Goal: Find specific page/section

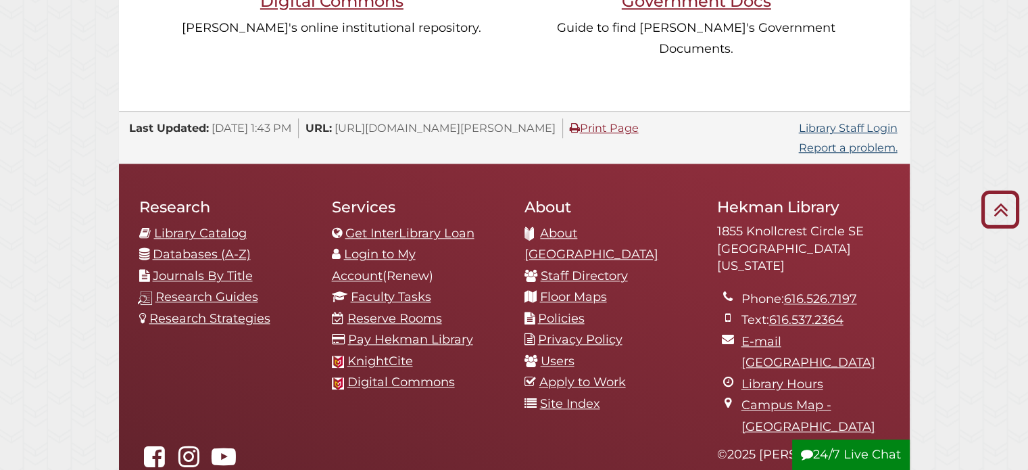
scroll to position [1228, 0]
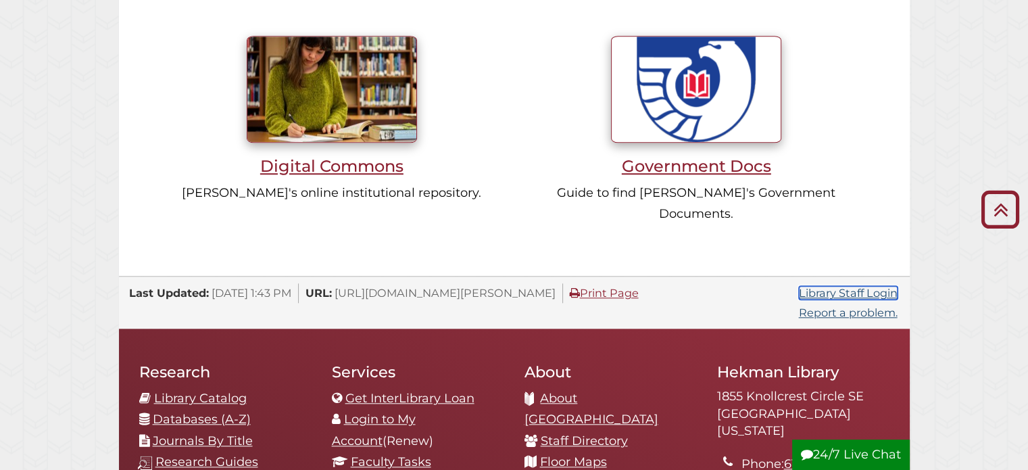
click at [846, 286] on link "Library Staff Login" at bounding box center [848, 293] width 99 height 14
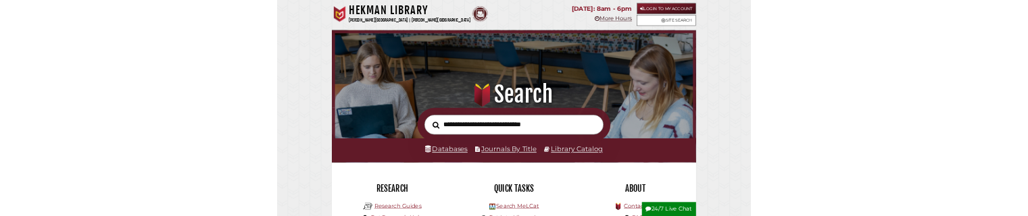
scroll to position [257, 771]
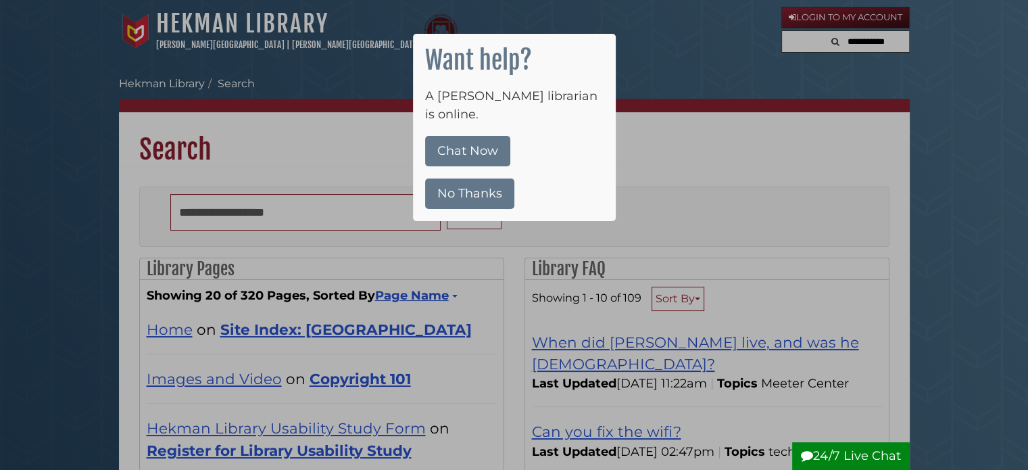
click at [704, 63] on div at bounding box center [514, 235] width 1028 height 470
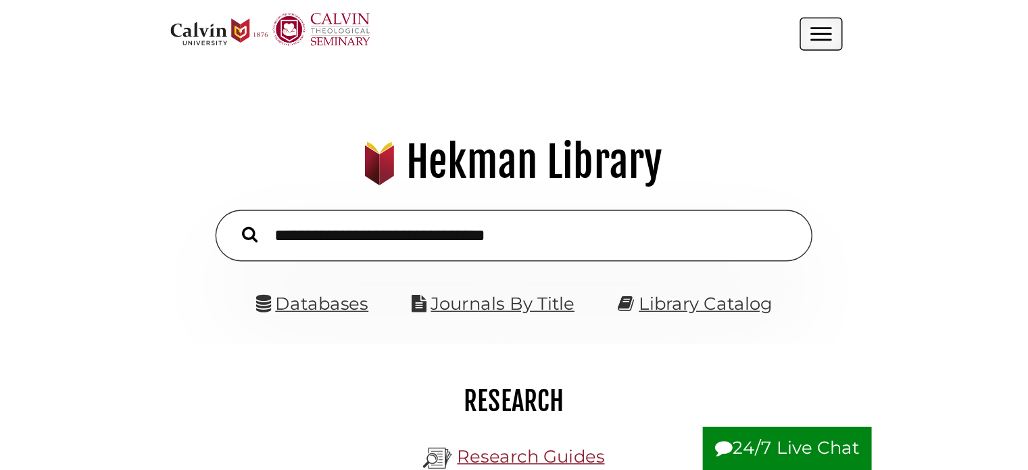
scroll to position [152, 457]
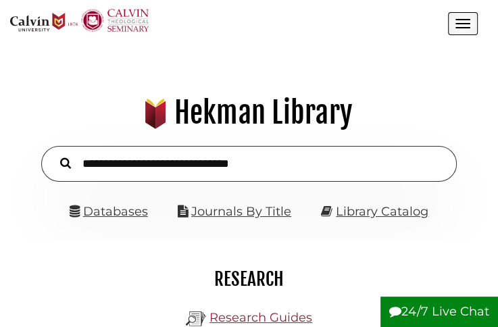
click at [464, 24] on button "Open the menu" at bounding box center [463, 23] width 30 height 23
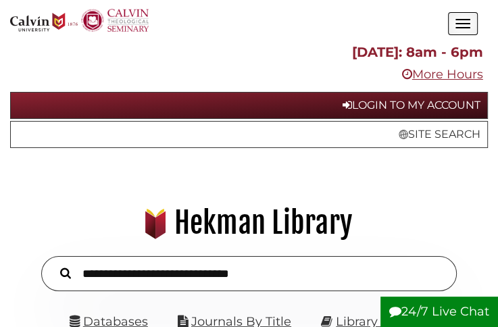
click at [464, 24] on button "Open the menu" at bounding box center [463, 23] width 30 height 23
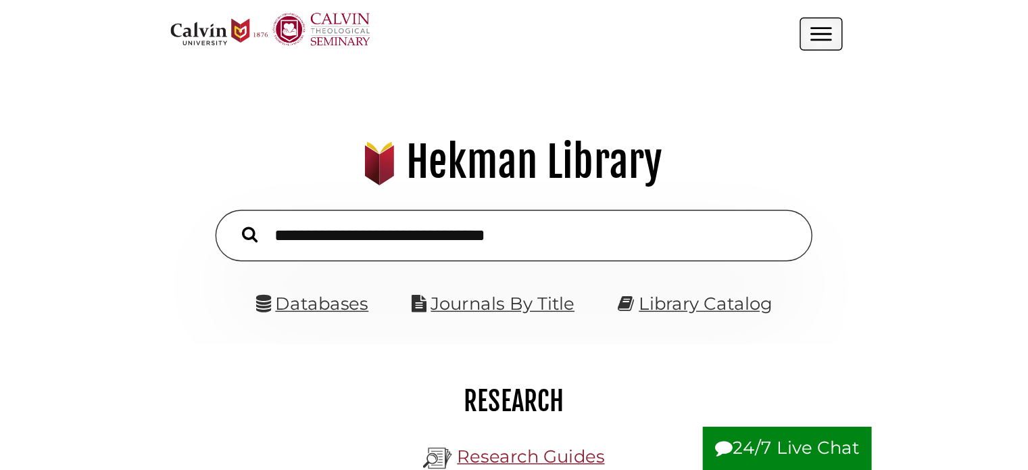
scroll to position [257, 771]
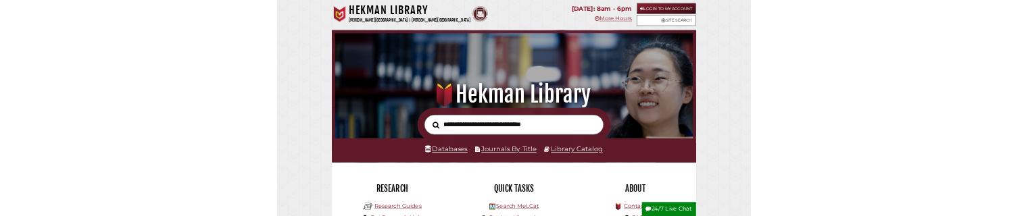
scroll to position [257, 771]
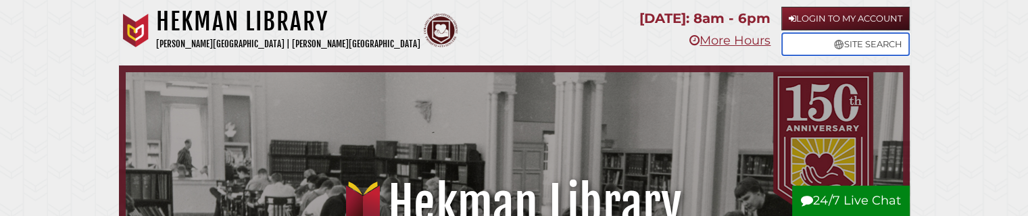
click at [827, 42] on link "Site Search" at bounding box center [845, 44] width 128 height 24
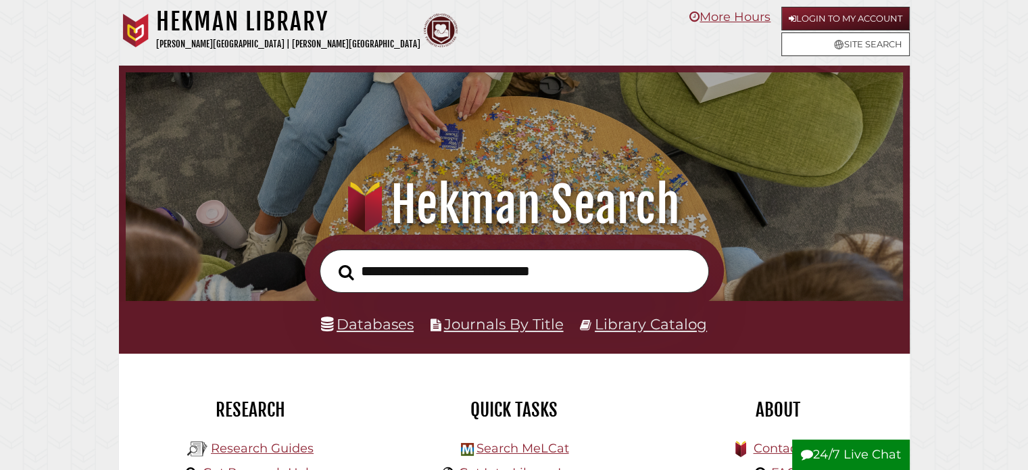
scroll to position [257, 771]
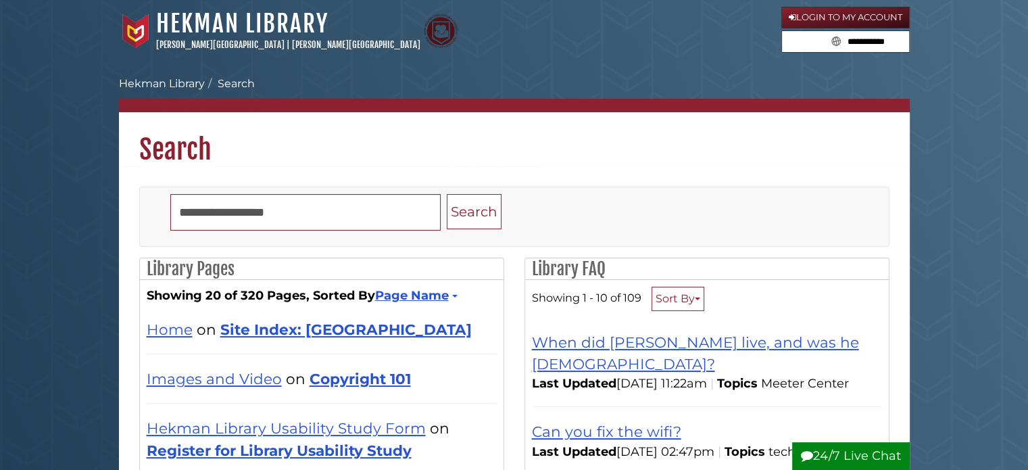
click at [878, 42] on input "text" at bounding box center [867, 42] width 81 height 22
click at [728, 44] on div "Hekman Library Calvin University | Calvin Theological Seminary" at bounding box center [450, 31] width 662 height 45
click at [833, 41] on icon "Search" at bounding box center [836, 41] width 6 height 9
click at [849, 41] on input "text" at bounding box center [867, 42] width 81 height 22
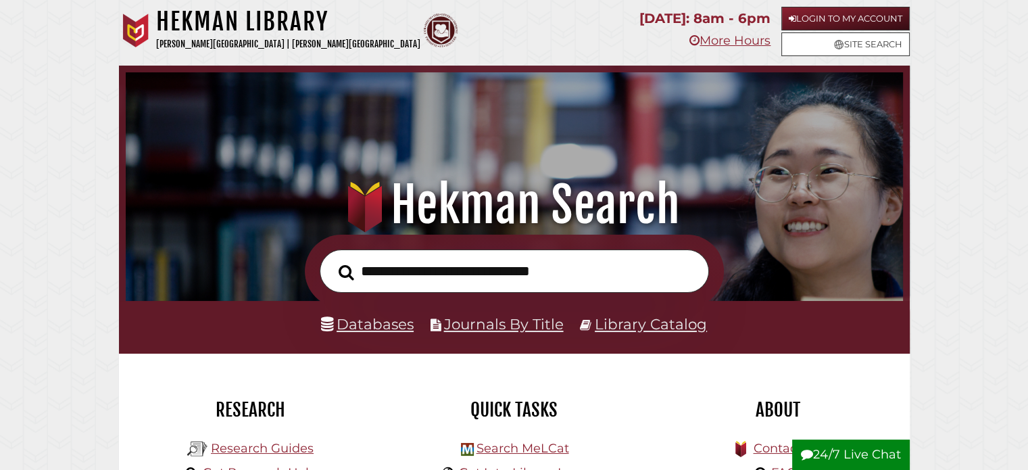
scroll to position [257, 771]
